Goal: Task Accomplishment & Management: Use online tool/utility

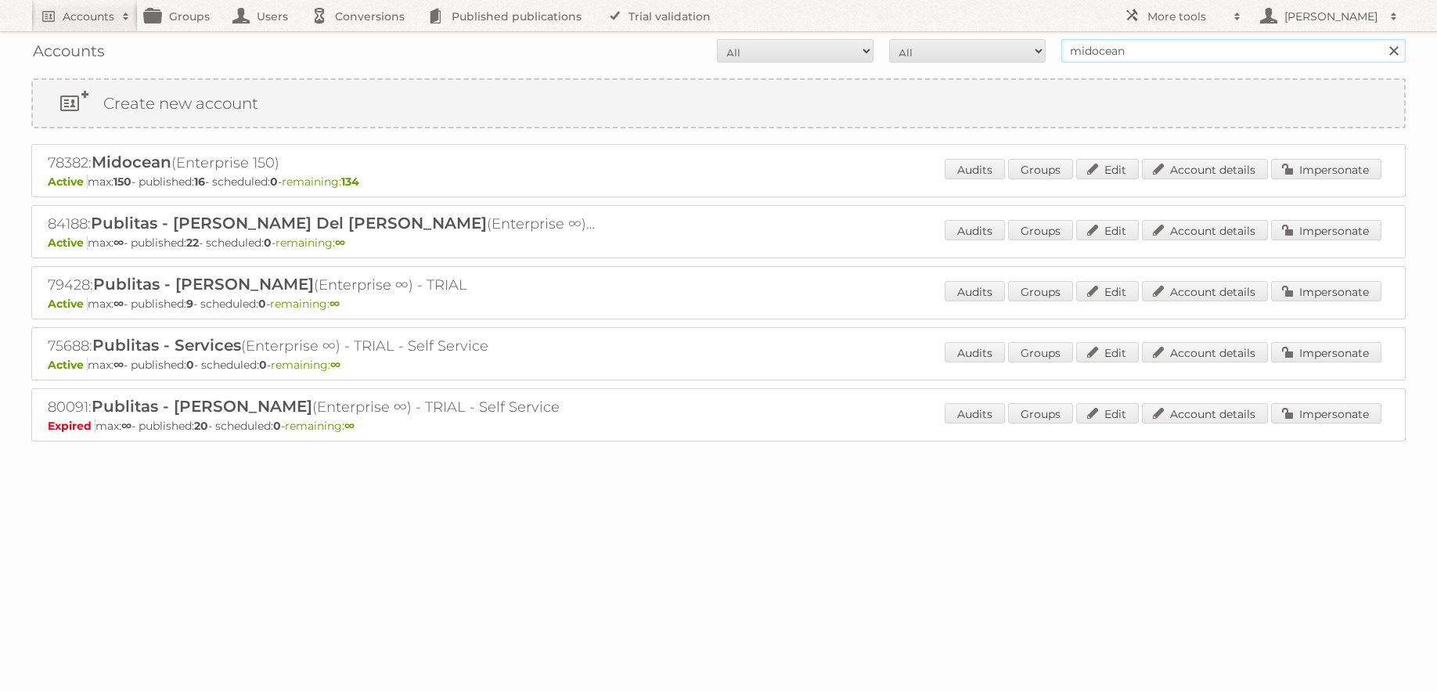
click at [1141, 56] on input "midocean" at bounding box center [1233, 50] width 344 height 23
type input "etos"
click at [1381, 39] on input "Search" at bounding box center [1392, 50] width 23 height 23
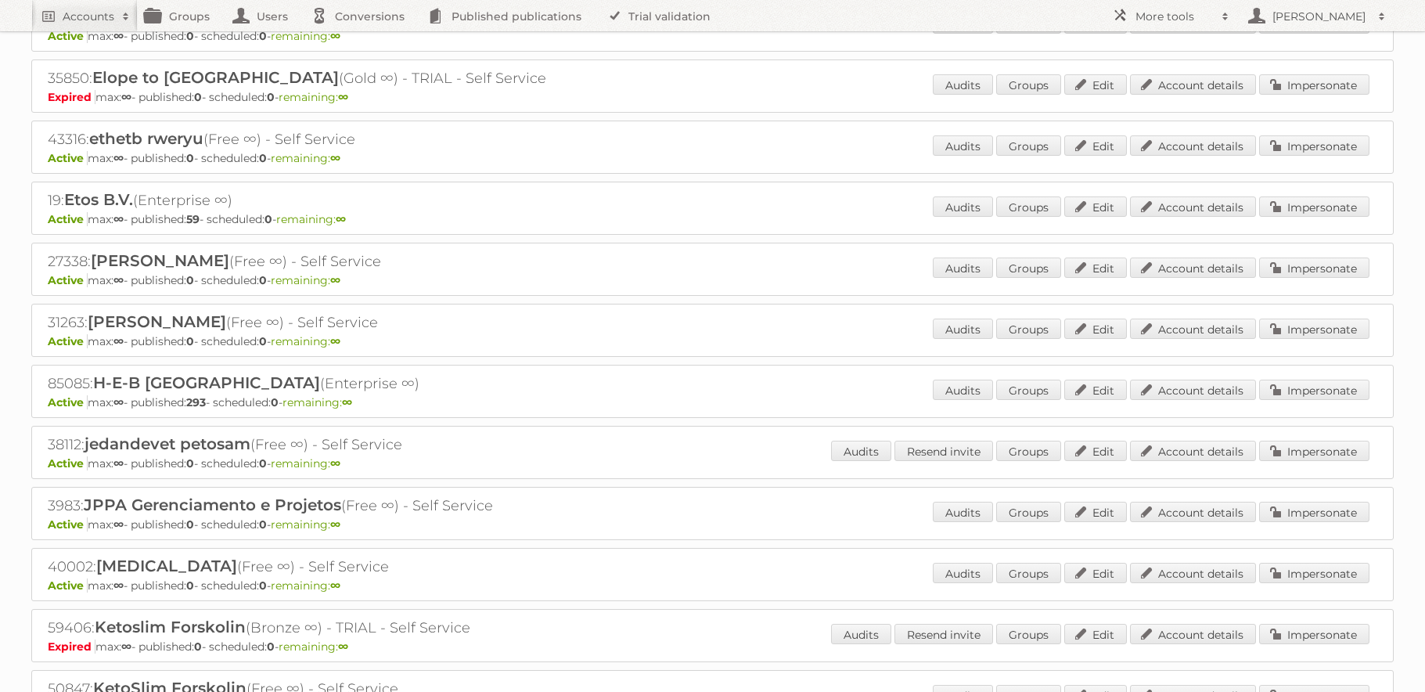
scroll to position [511, 0]
click at [1193, 210] on link "Account details" at bounding box center [1193, 207] width 126 height 20
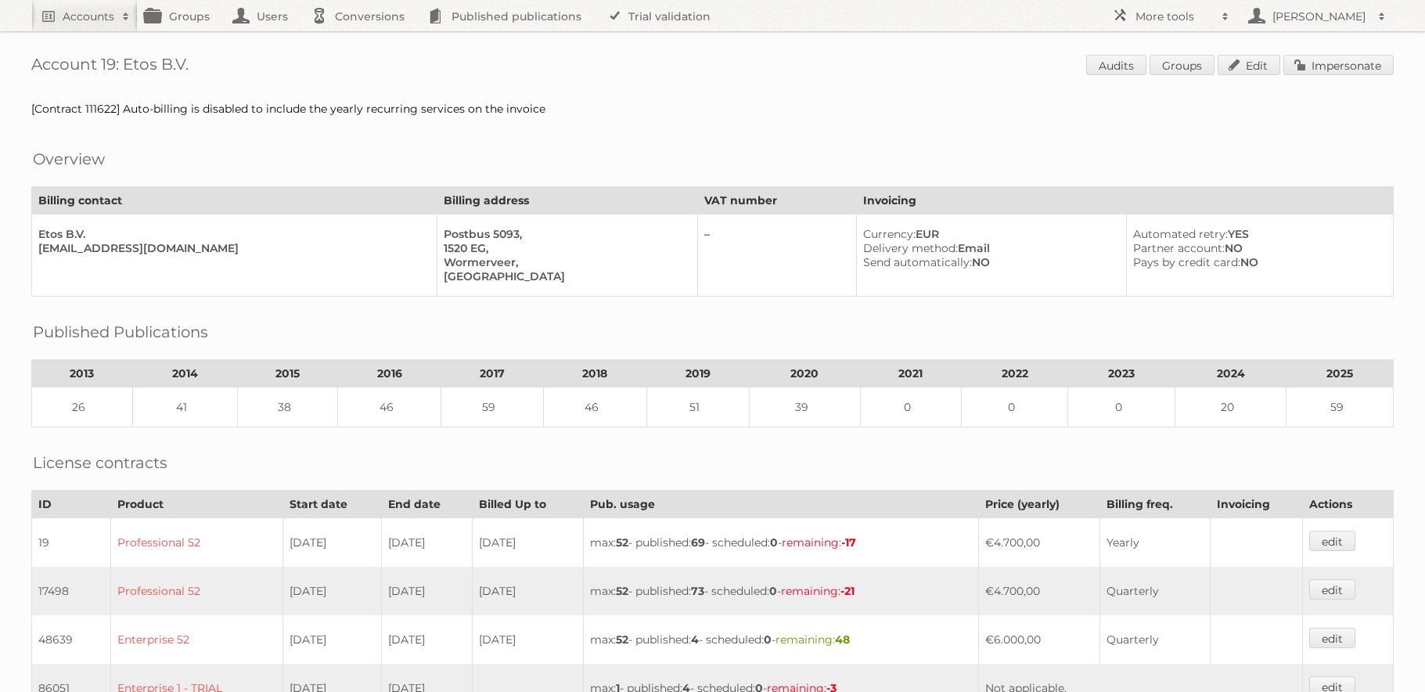
scroll to position [809, 0]
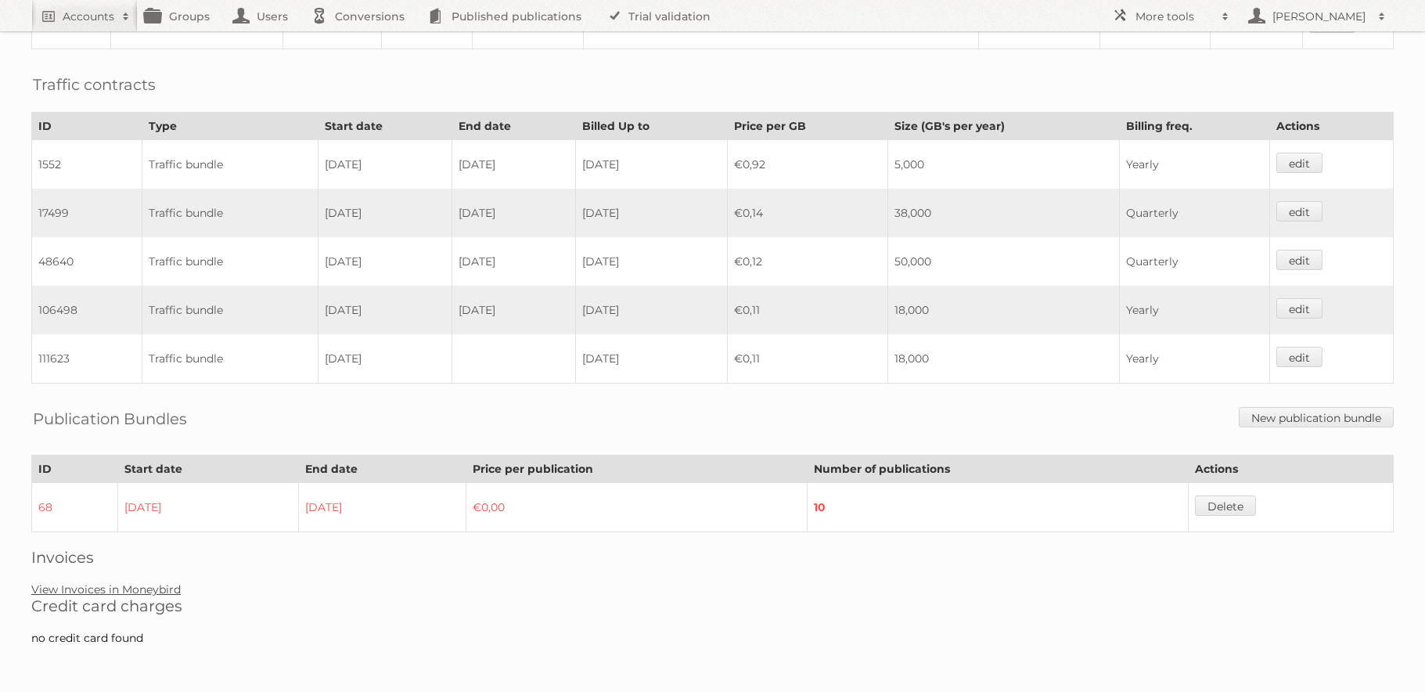
click at [144, 593] on link "View Invoices in Moneybird" at bounding box center [105, 589] width 149 height 14
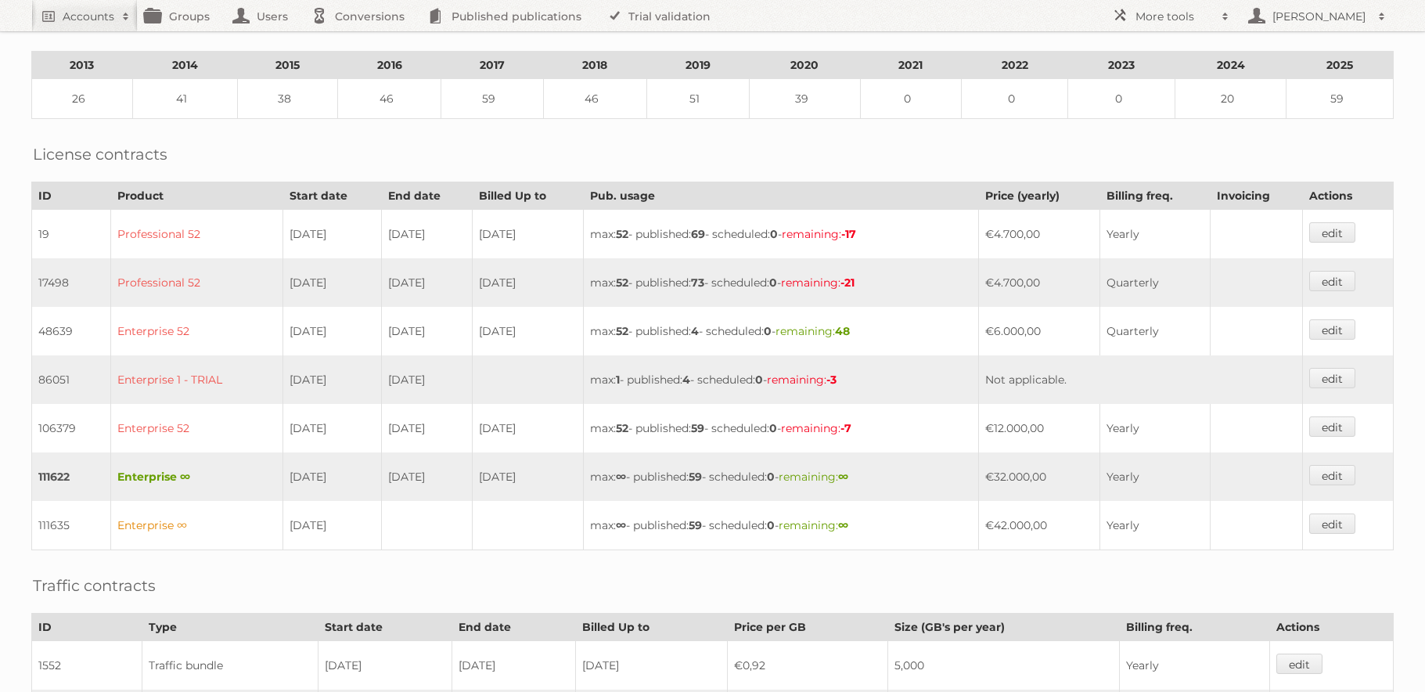
scroll to position [0, 0]
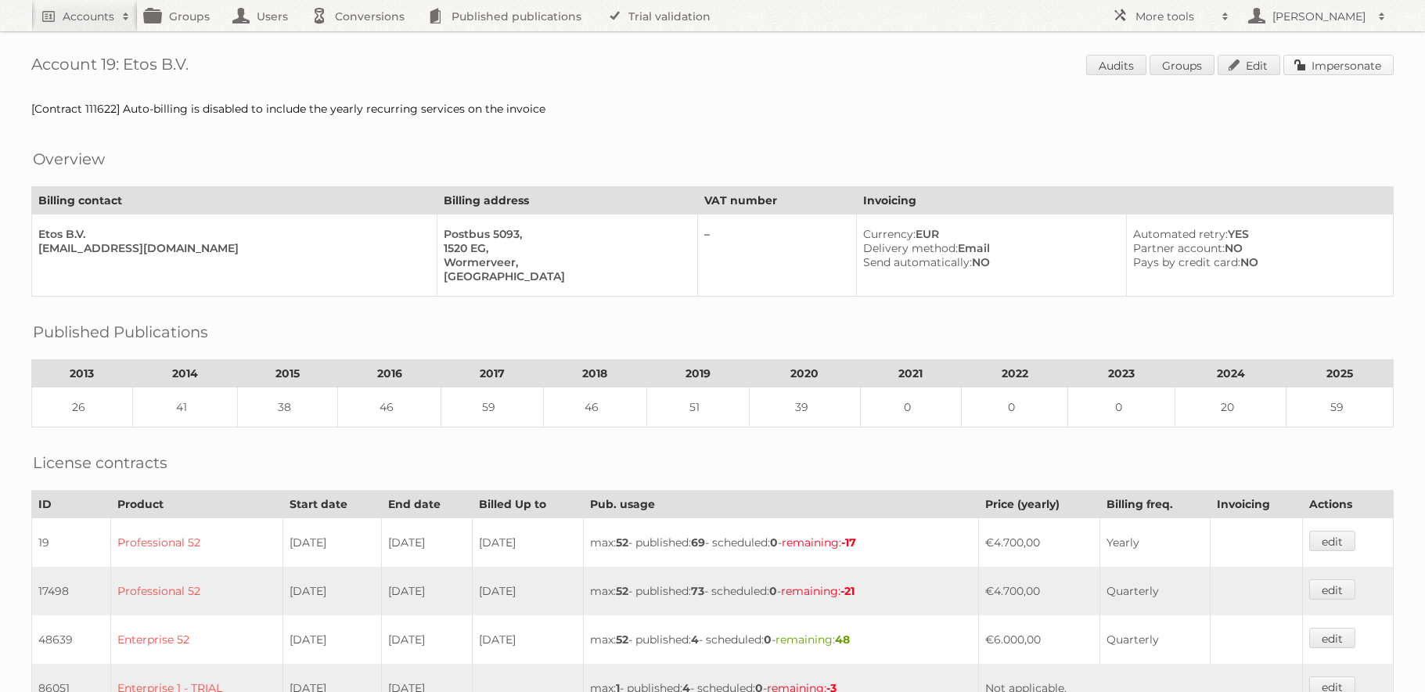
click at [1358, 69] on link "Impersonate" at bounding box center [1338, 65] width 110 height 20
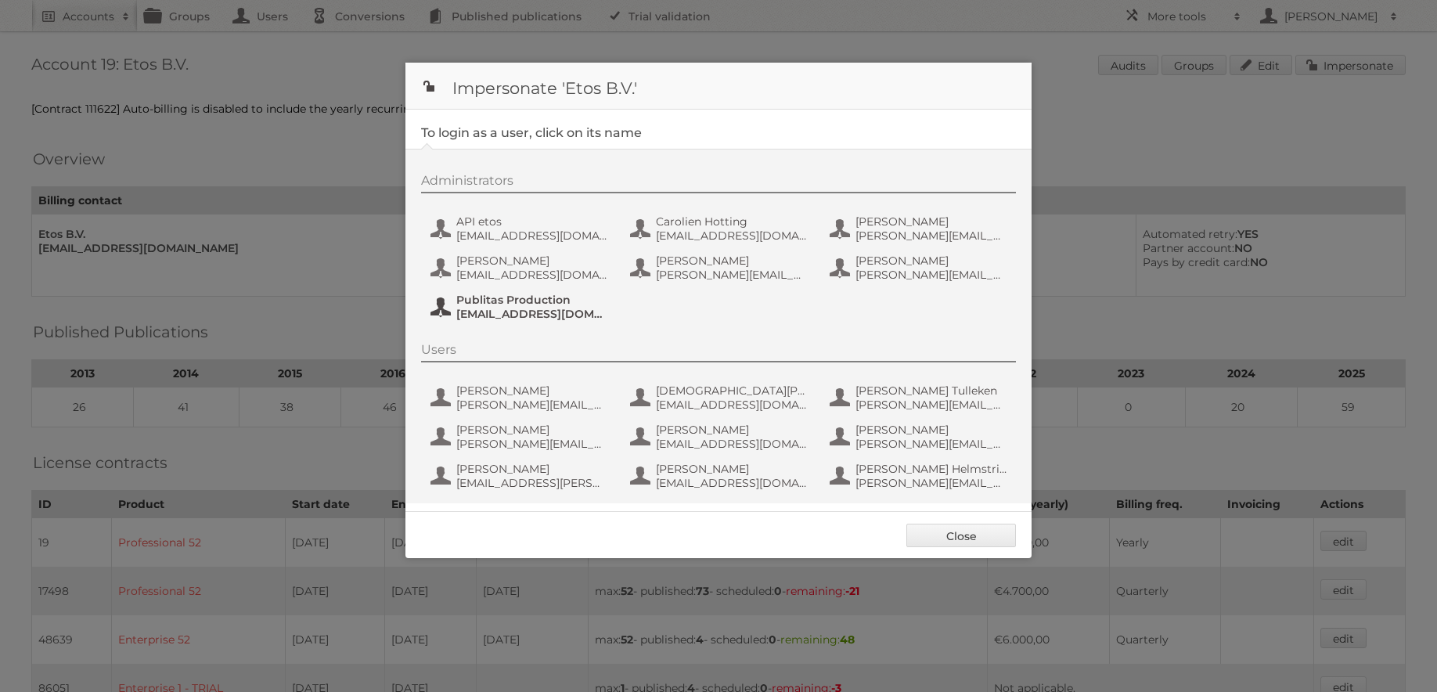
click at [487, 317] on span "fs+etos@publitas.com" at bounding box center [532, 314] width 152 height 14
